Goal: Navigation & Orientation: Go to known website

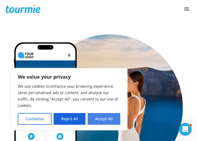
click at [101, 119] on button "Accept All" at bounding box center [104, 119] width 33 height 12
checkbox input "true"
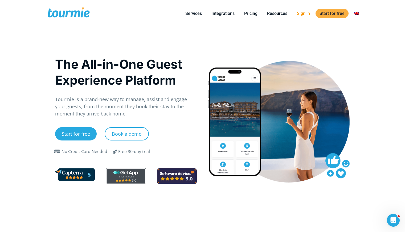
click at [197, 13] on link "Sign in" at bounding box center [303, 13] width 21 height 7
click at [306, 15] on link "Sign in" at bounding box center [303, 13] width 21 height 7
